Goal: Task Accomplishment & Management: Manage account settings

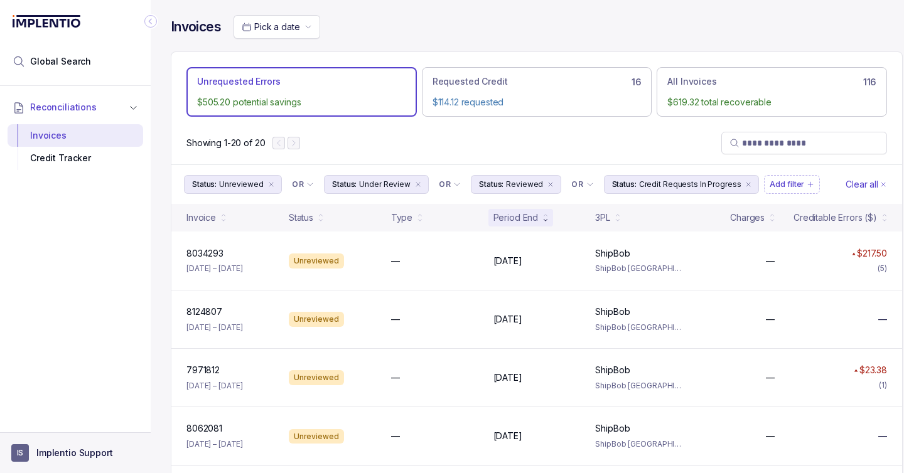
click at [77, 446] on button "IS Implentio Support" at bounding box center [75, 454] width 128 height 18
click at [80, 467] on aside "IS Implentio Support" at bounding box center [75, 453] width 151 height 41
click at [71, 452] on p "Implentio Support" at bounding box center [74, 453] width 77 height 13
click at [72, 431] on p "Logout" at bounding box center [83, 426] width 104 height 13
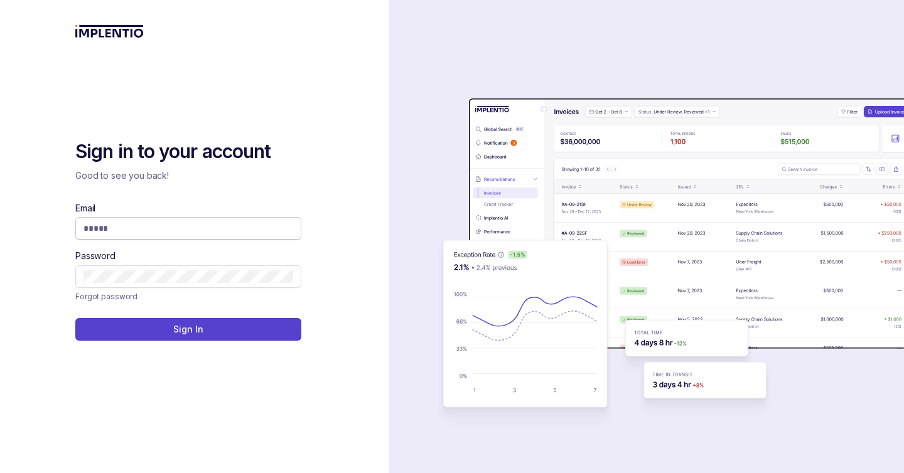
click at [205, 230] on input "Email" at bounding box center [189, 228] width 210 height 13
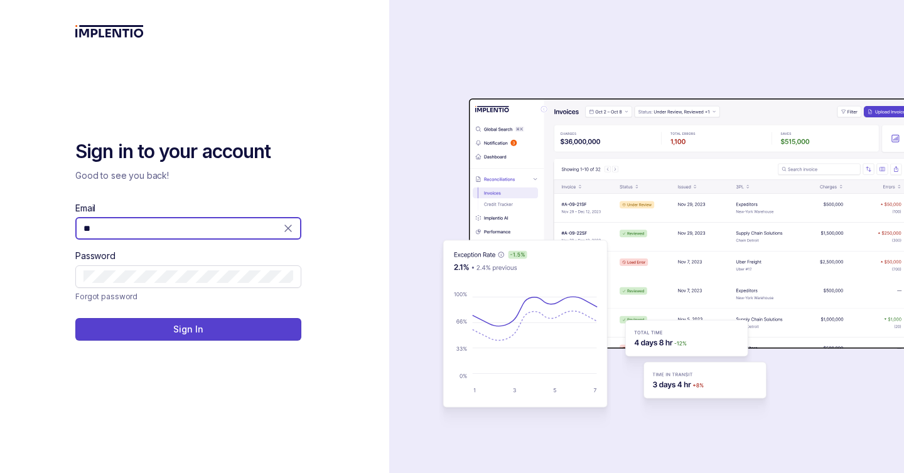
type input "*"
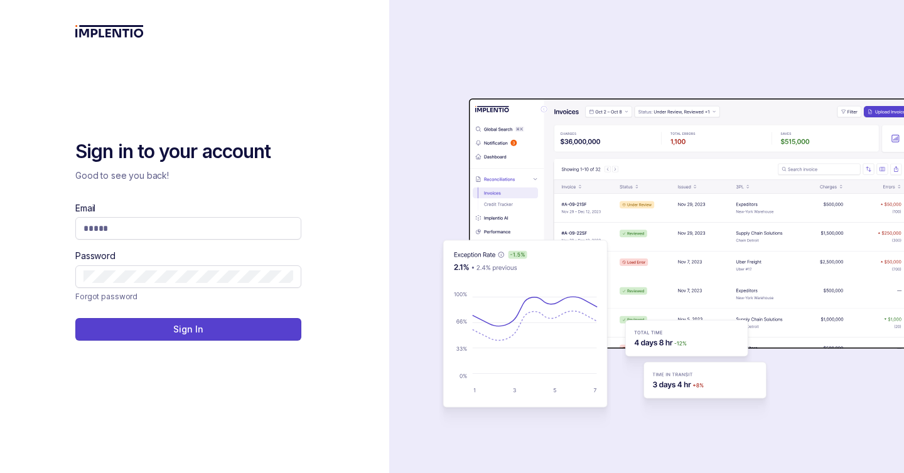
type input "**********"
